Goal: Navigation & Orientation: Find specific page/section

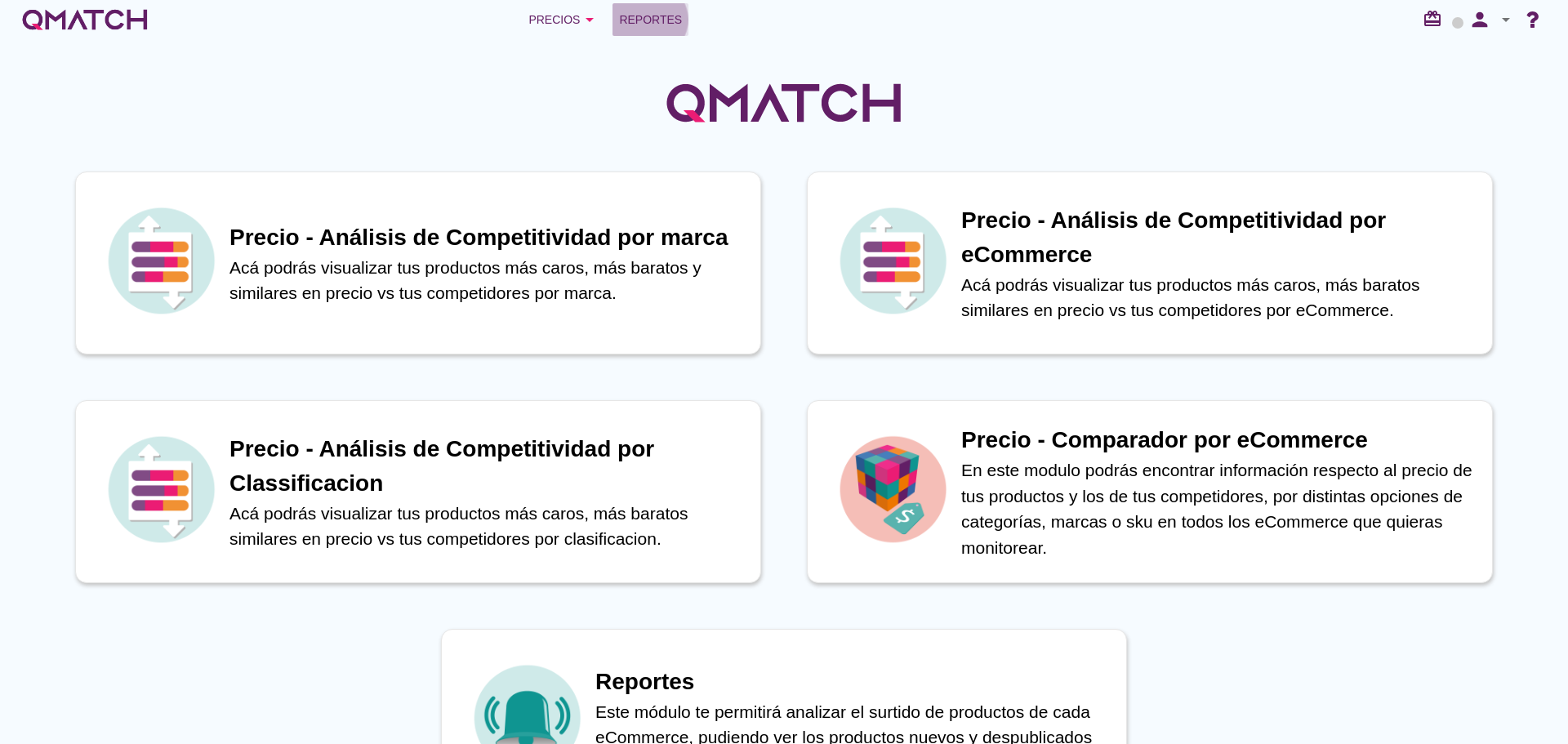
click at [654, 22] on span "Reportes" at bounding box center [650, 19] width 63 height 19
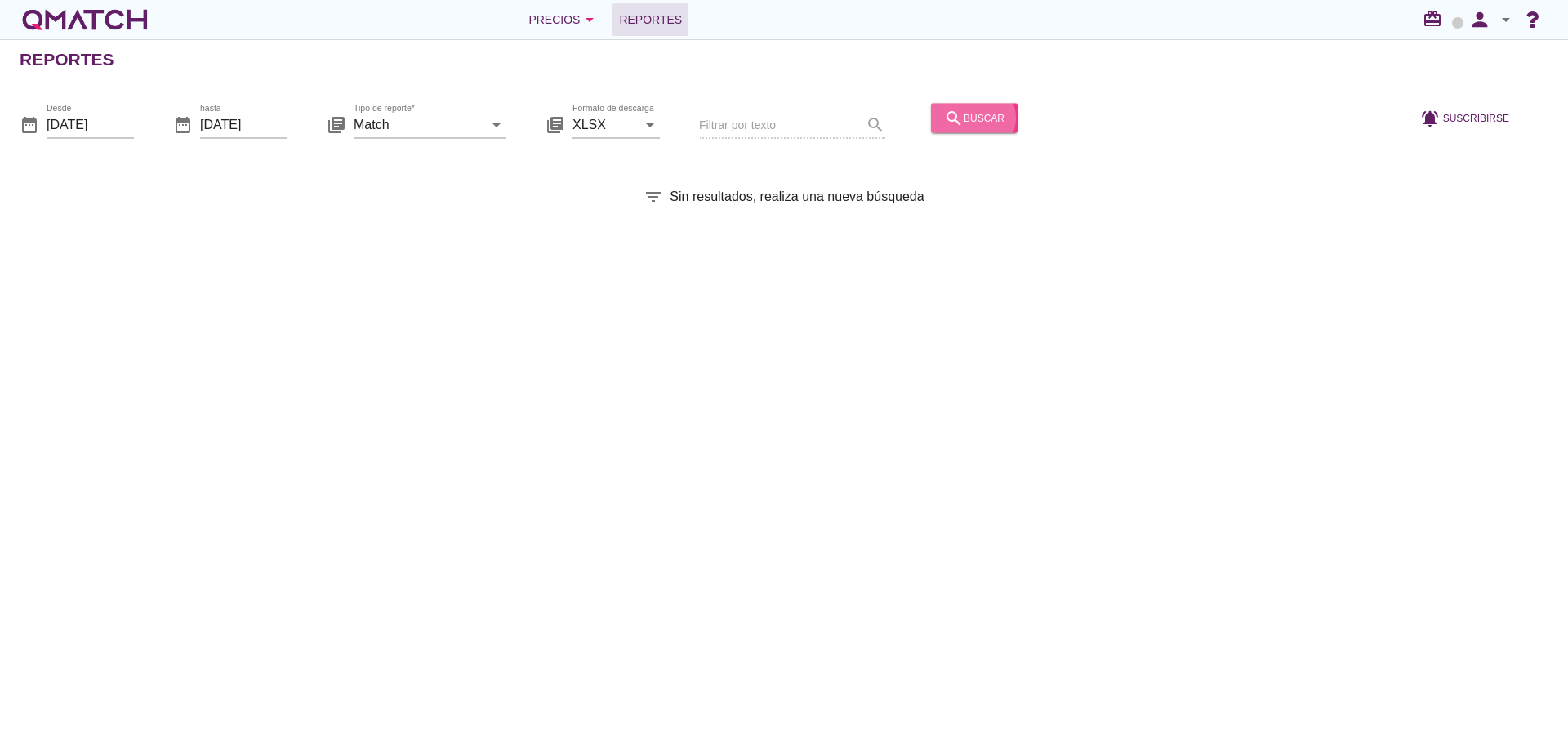
click at [947, 119] on icon "search" at bounding box center [953, 117] width 19 height 19
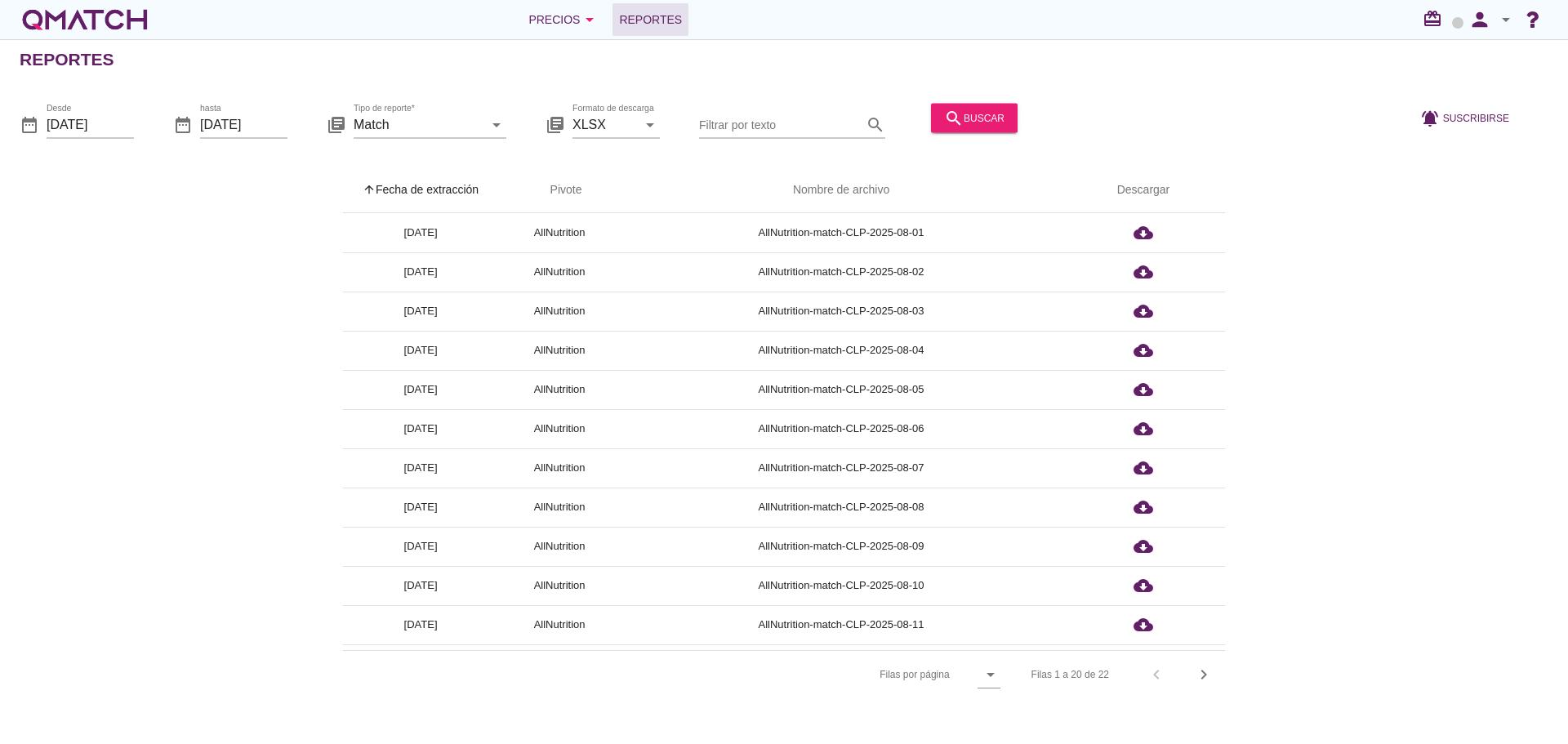
click at [457, 180] on th "arrow_upward Fecha de extracción" at bounding box center [421, 191] width 155 height 46
click at [549, 13] on div "Precios arrow_drop_down" at bounding box center [564, 19] width 71 height 19
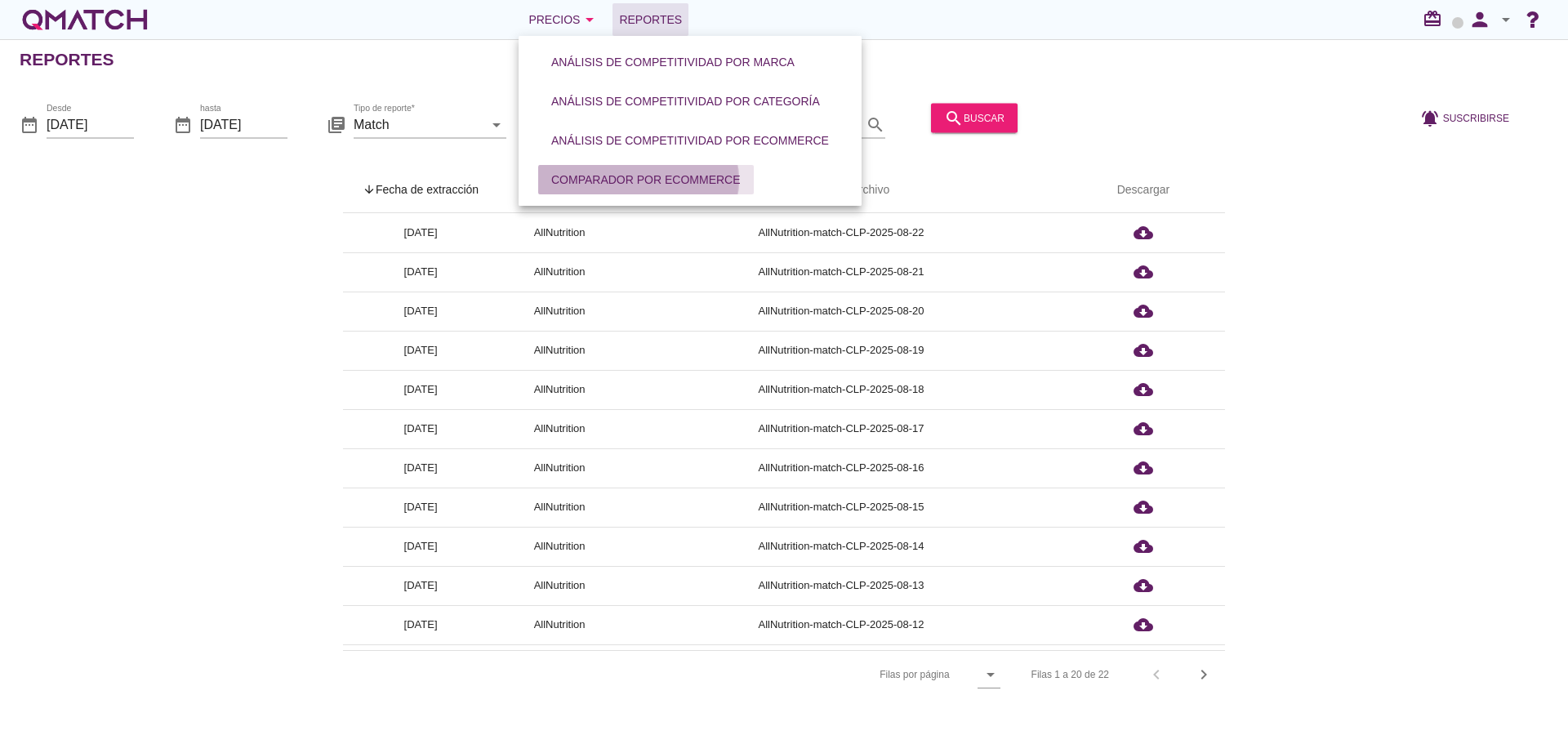
click at [615, 171] on div "Comparador por eCommerce" at bounding box center [646, 180] width 190 height 17
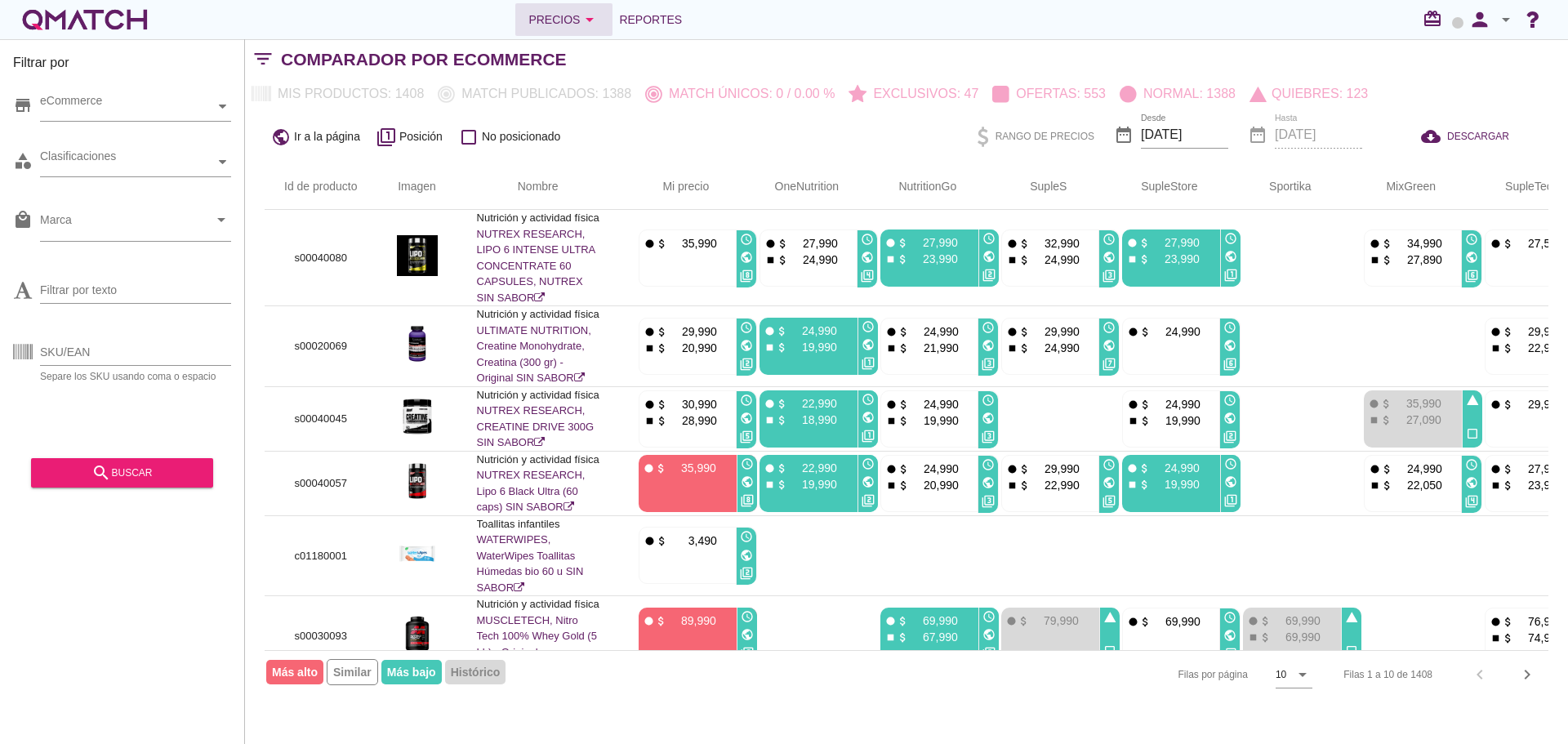
click at [566, 12] on div "Precios arrow_drop_down" at bounding box center [564, 19] width 71 height 19
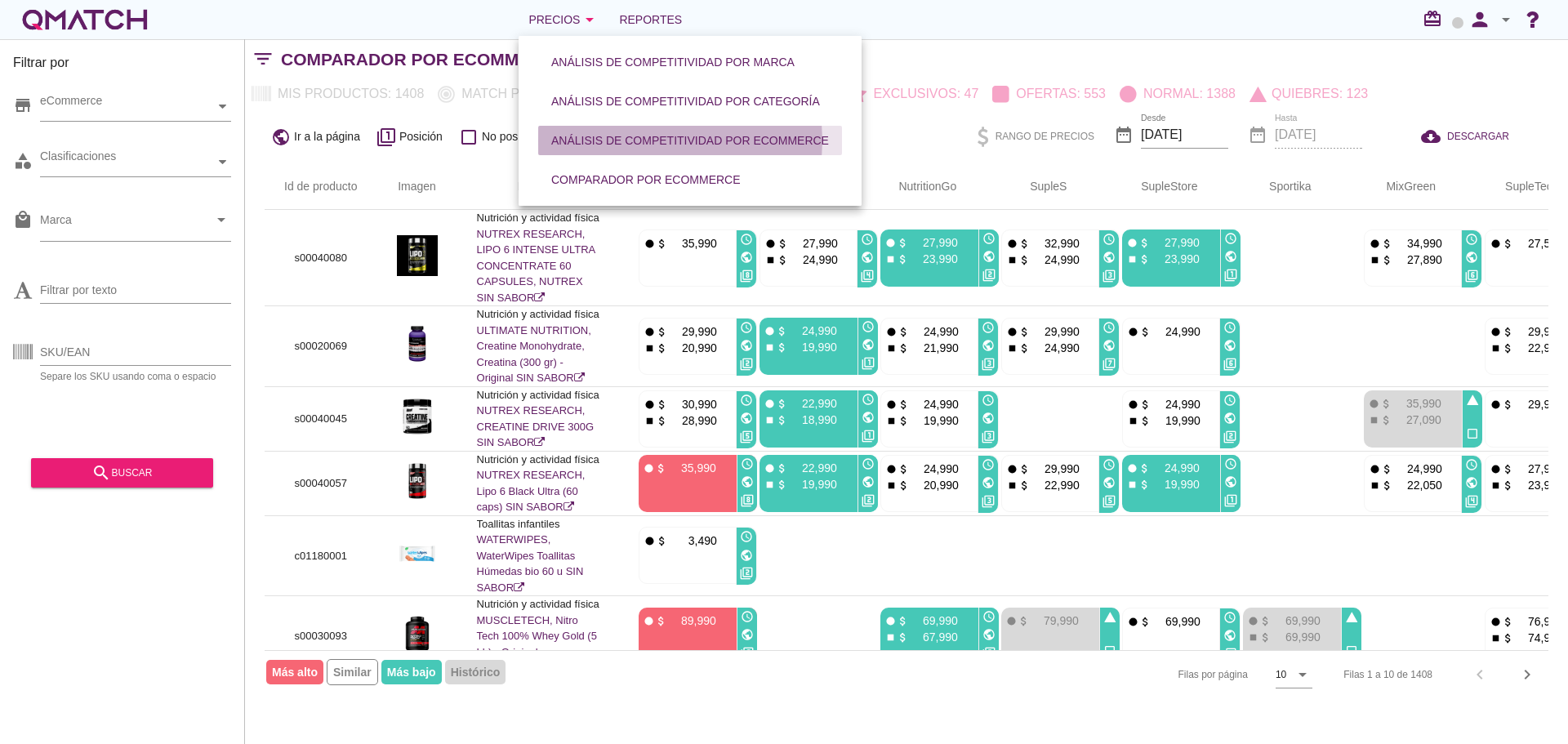
click at [601, 145] on div "Análisis de competitividad por eCommerce" at bounding box center [690, 140] width 277 height 17
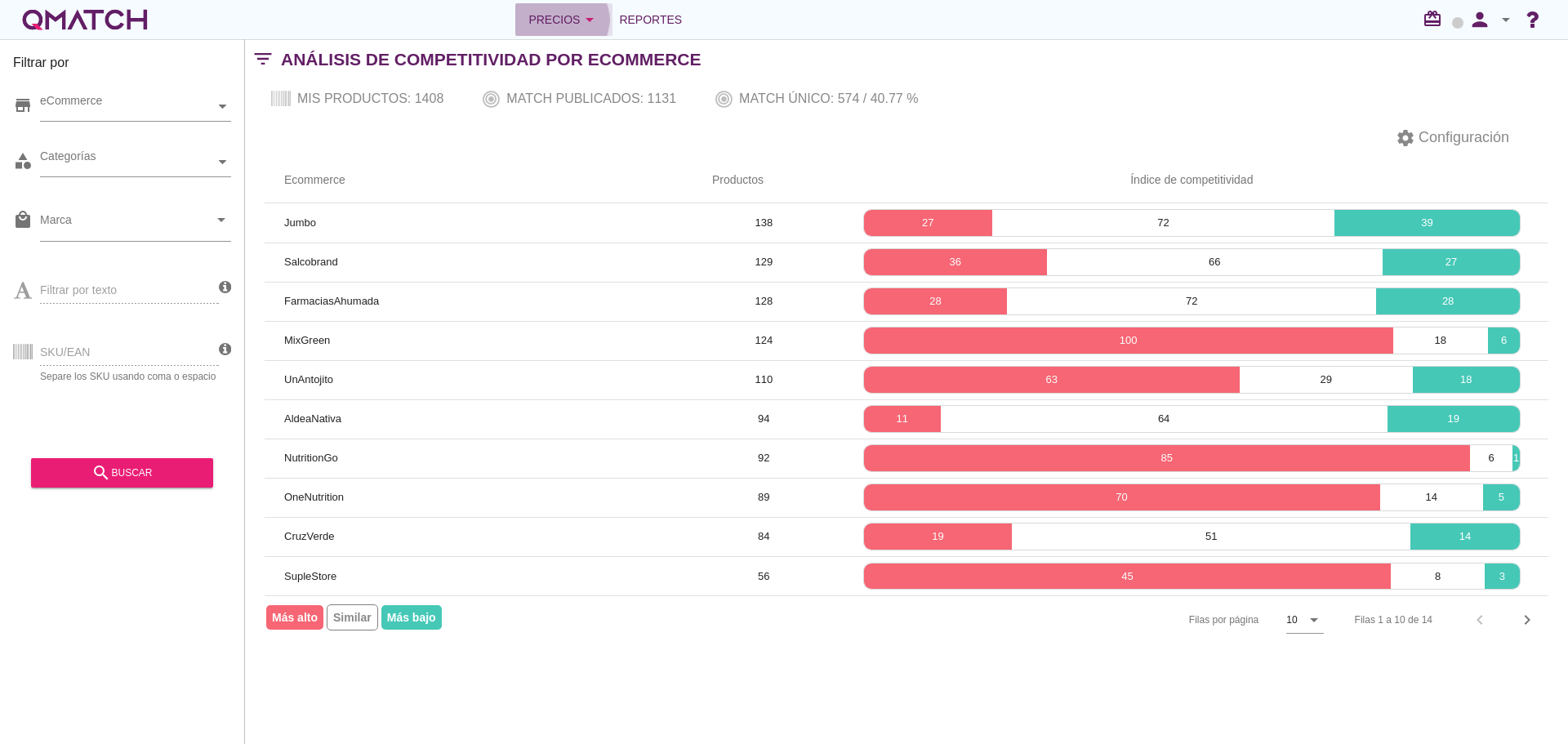
click at [557, 30] on button "Precios arrow_drop_down" at bounding box center [564, 20] width 98 height 33
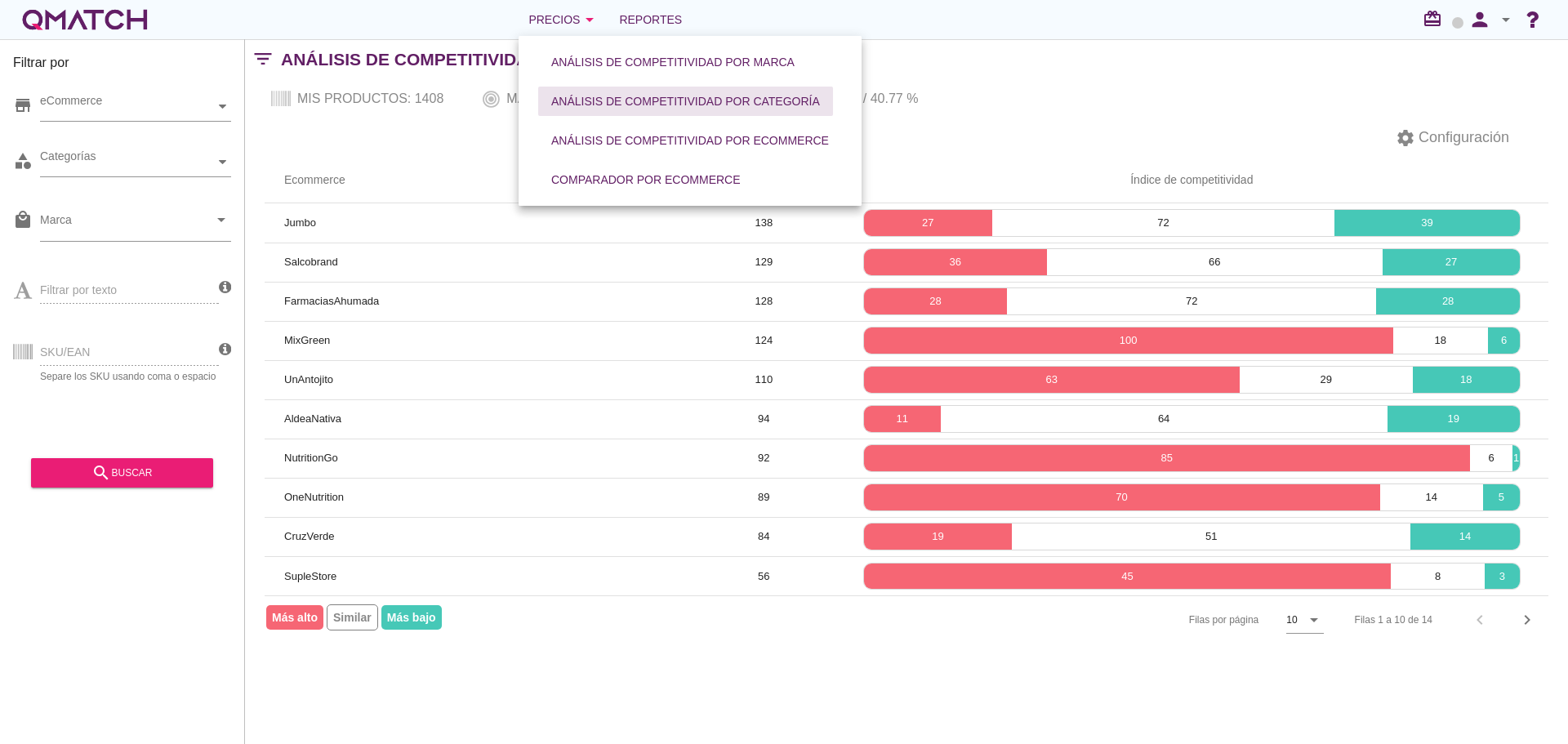
click at [585, 94] on div "Análisis de competitividad por categoría" at bounding box center [685, 101] width 269 height 17
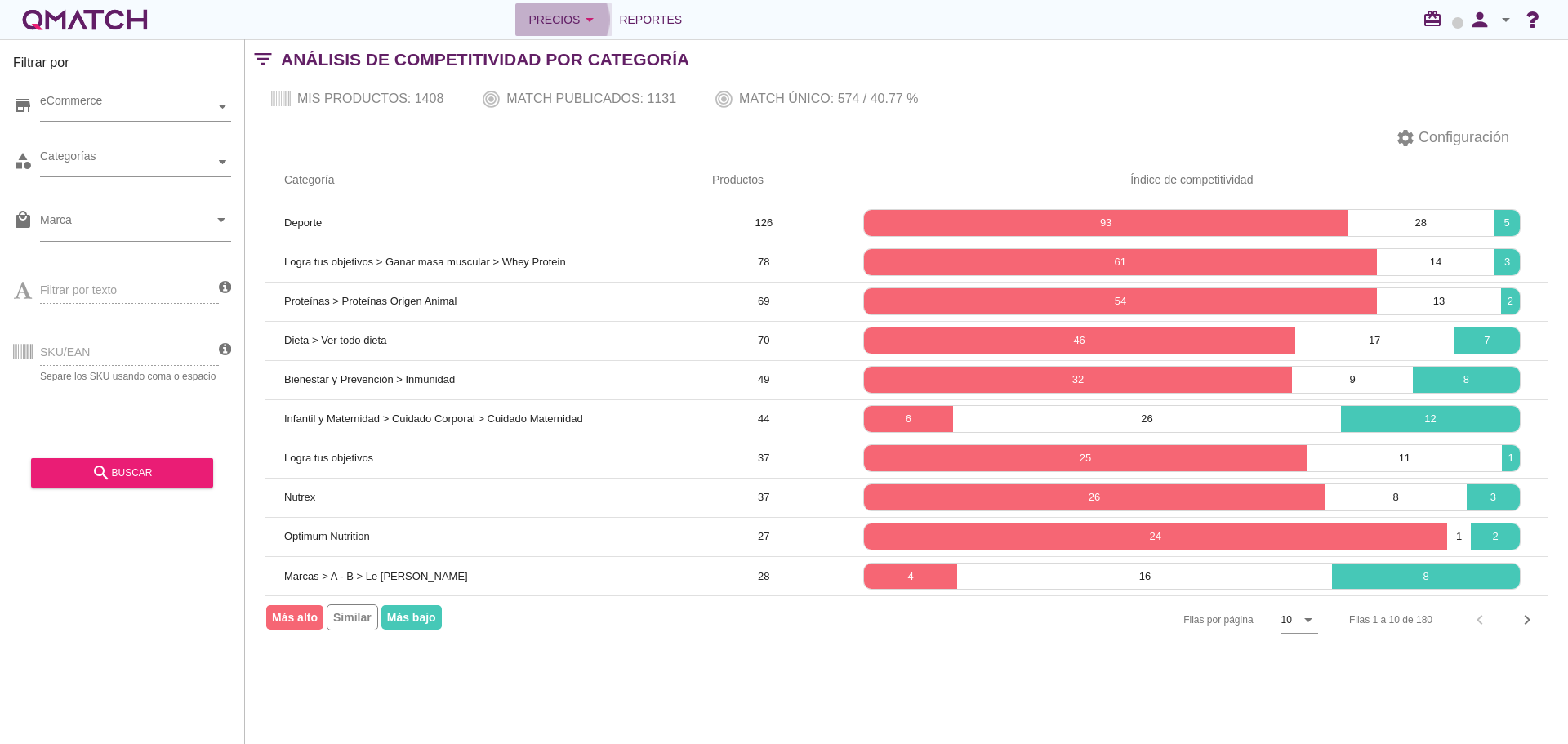
click at [539, 23] on div "Precios arrow_drop_down" at bounding box center [564, 19] width 71 height 19
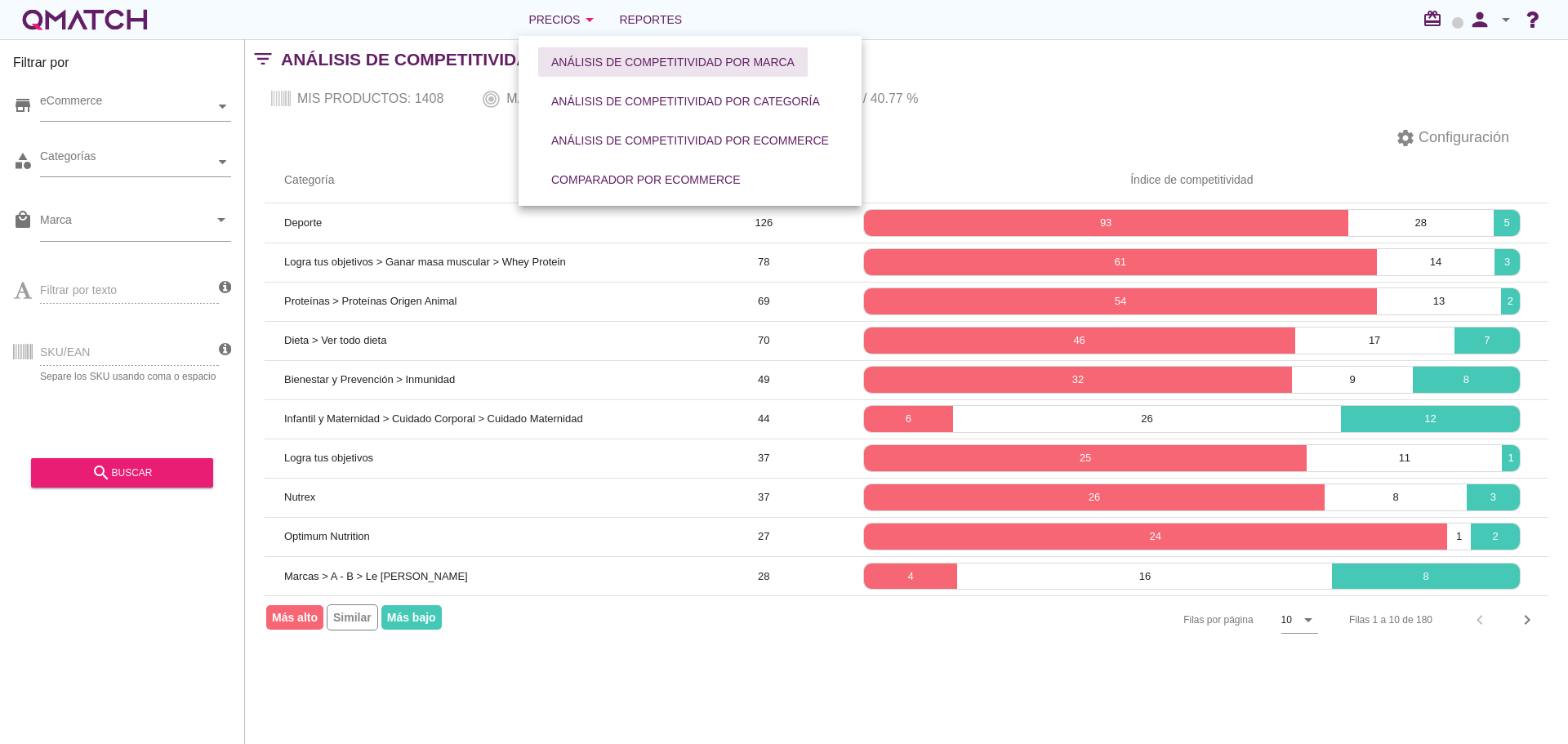
click at [566, 62] on div "Análisis de competitividad por marca" at bounding box center [672, 62] width 244 height 17
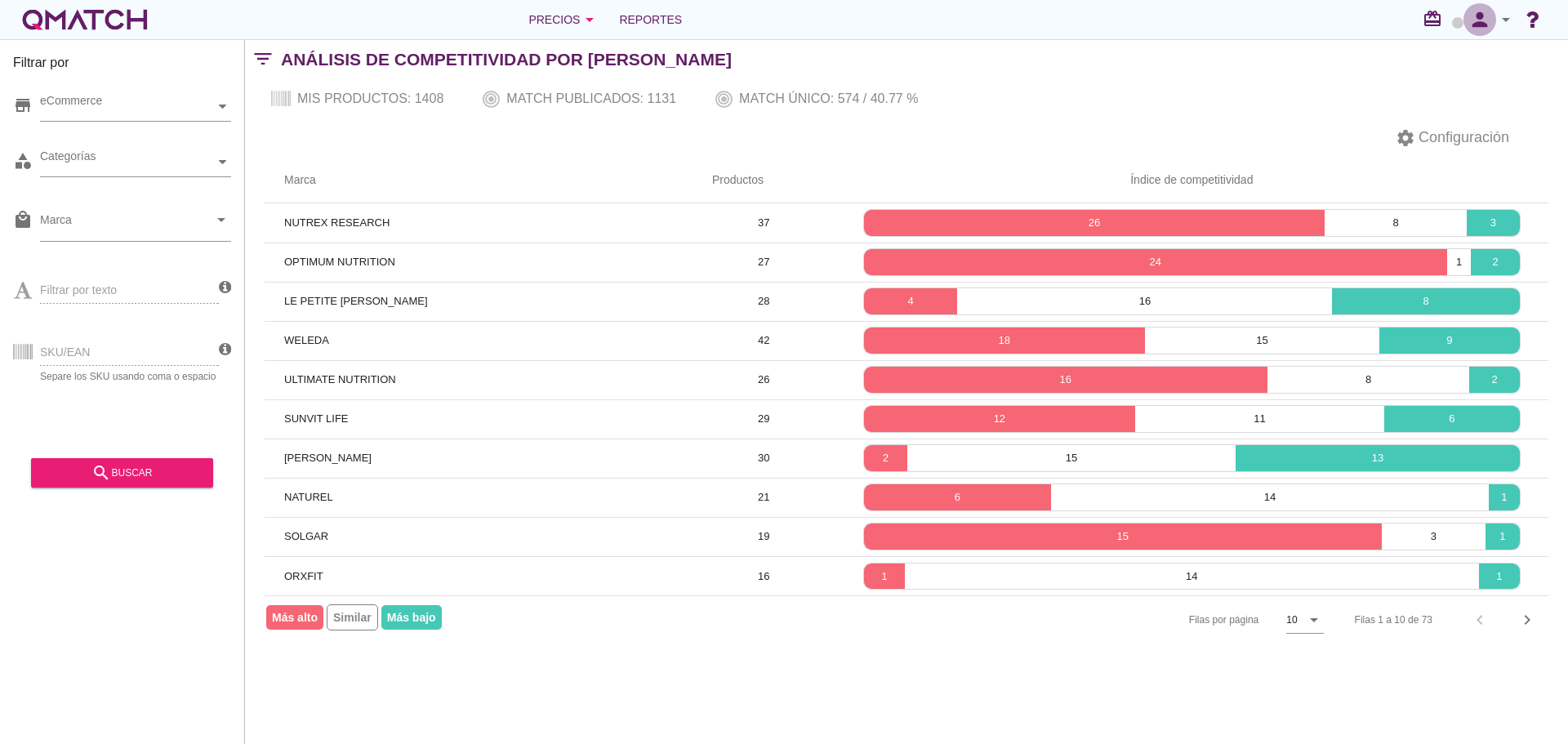
click at [1491, 17] on icon "person" at bounding box center [1480, 19] width 33 height 23
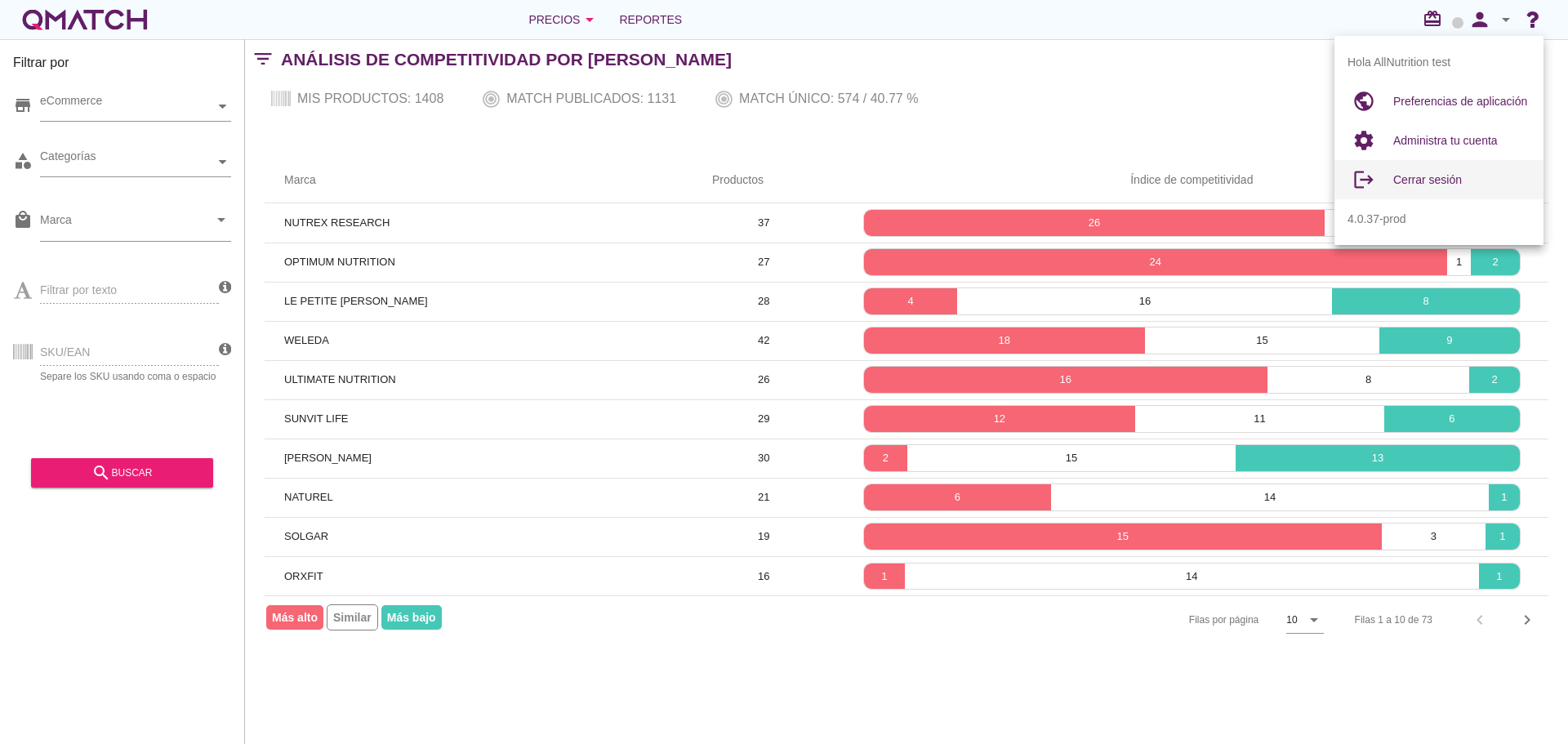
click at [1456, 169] on div "Cerrar sesión" at bounding box center [1462, 179] width 137 height 39
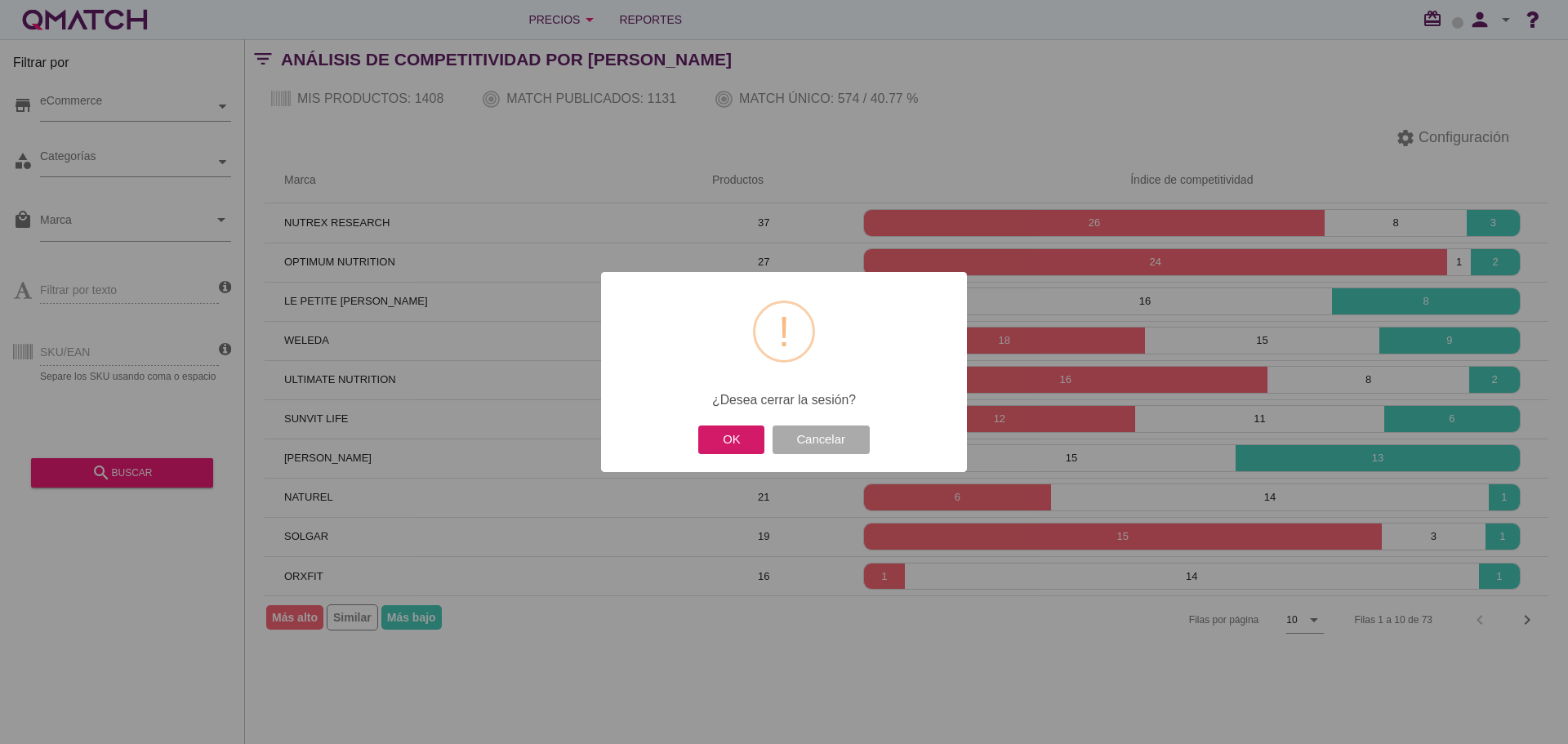
click at [733, 425] on button "OK" at bounding box center [732, 439] width 67 height 28
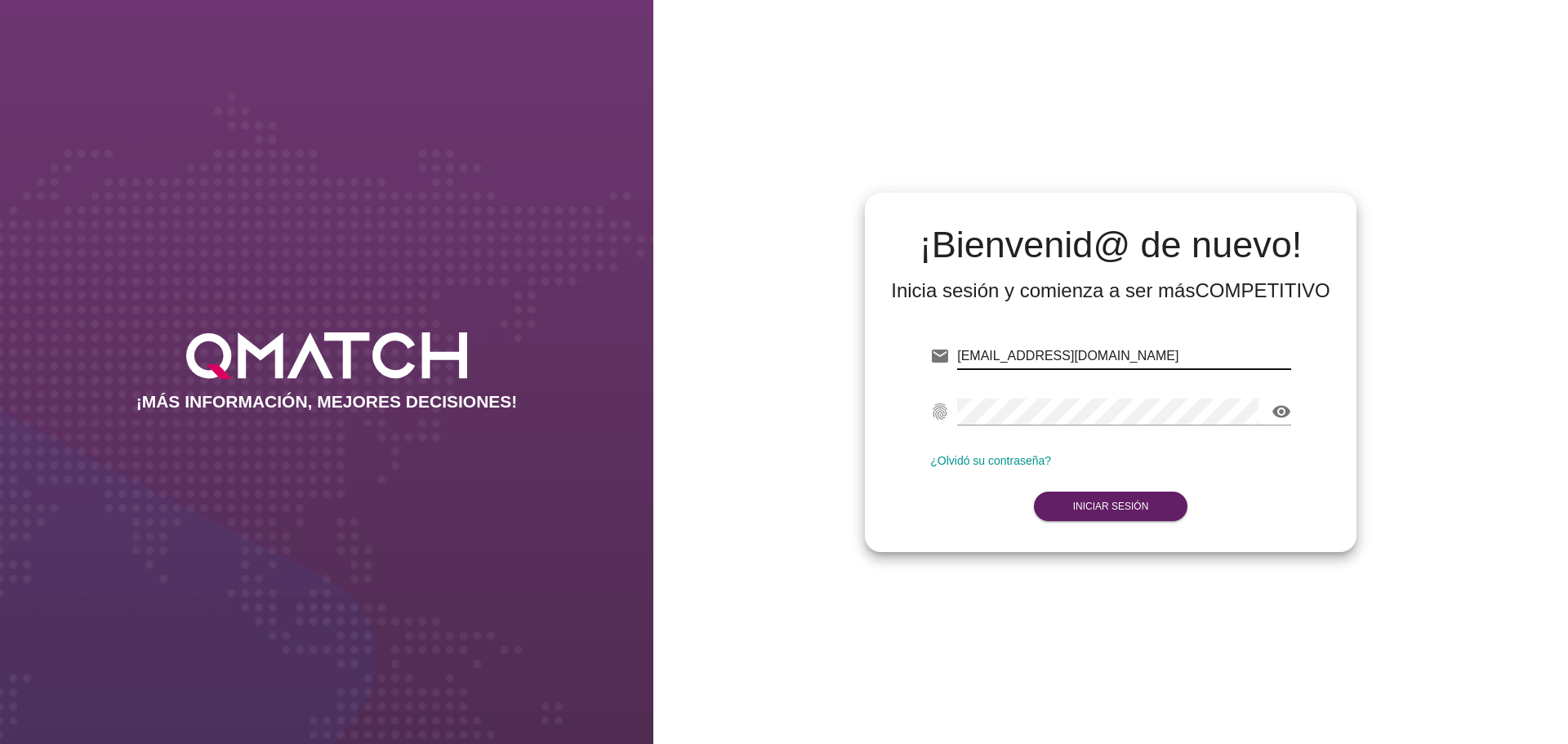
click at [1132, 353] on input "[EMAIL_ADDRESS][DOMAIN_NAME]" at bounding box center [1124, 356] width 334 height 26
type input "[EMAIL_ADDRESS][DOMAIN_NAME]"
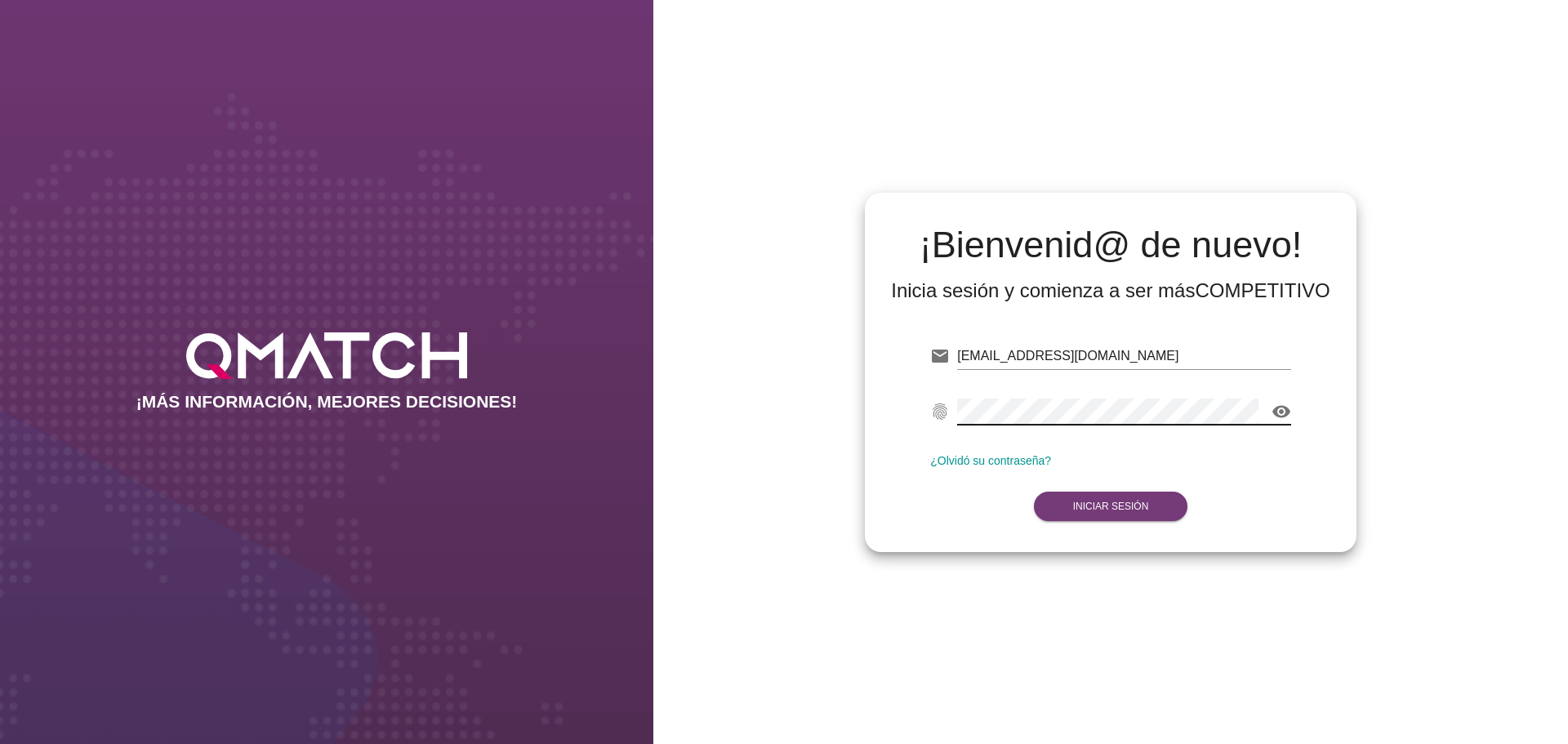
click at [1096, 512] on strong "Iniciar Sesión" at bounding box center [1111, 506] width 76 height 12
